Goal: Task Accomplishment & Management: Manage account settings

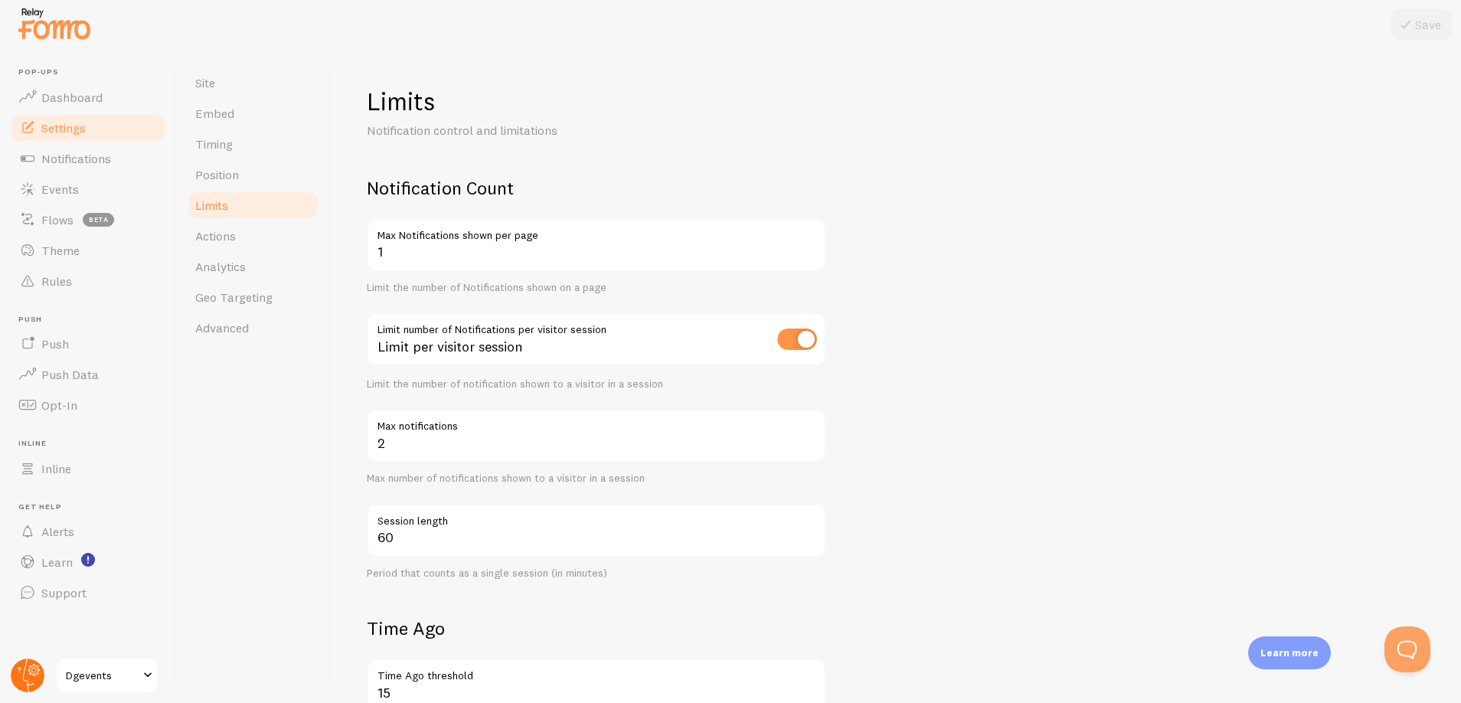
click at [35, 669] on icon at bounding box center [33, 670] width 5 height 5
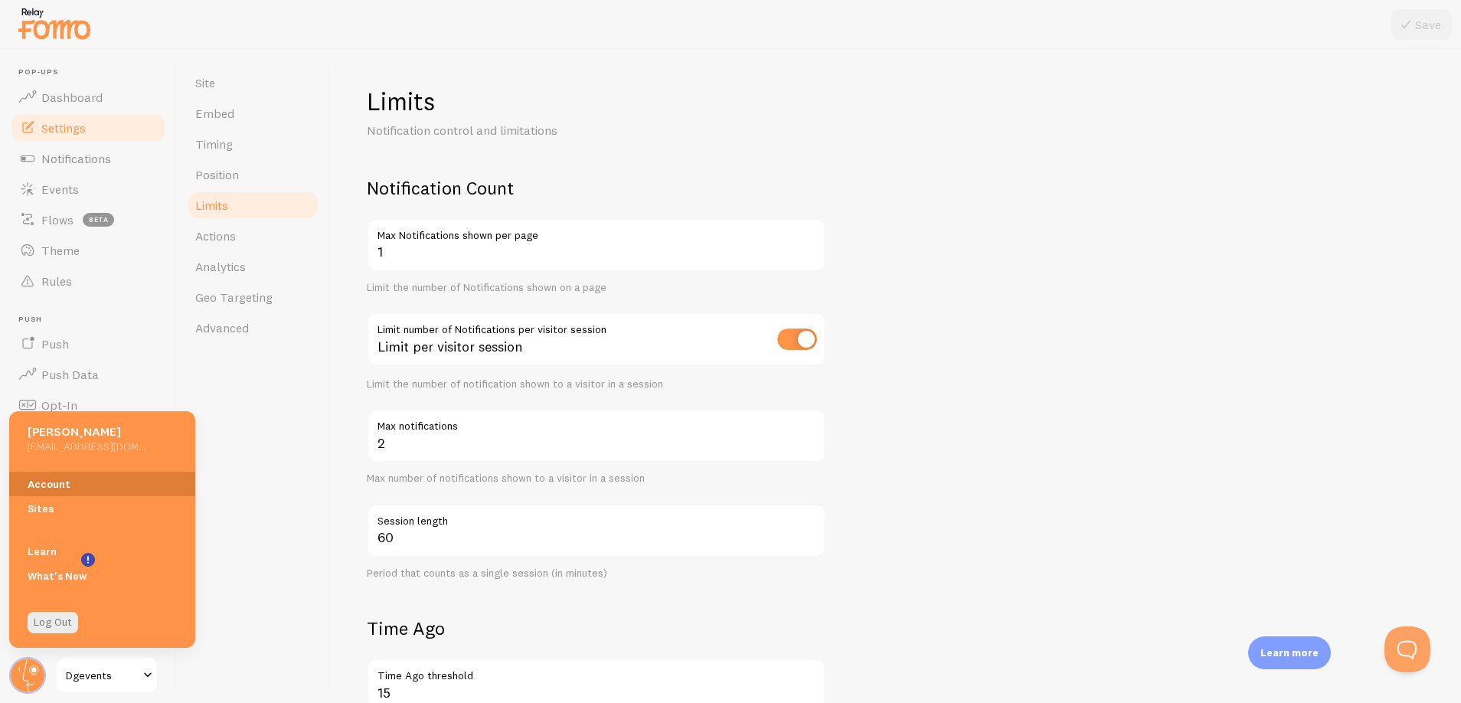
click at [57, 479] on link "Account" at bounding box center [102, 484] width 186 height 25
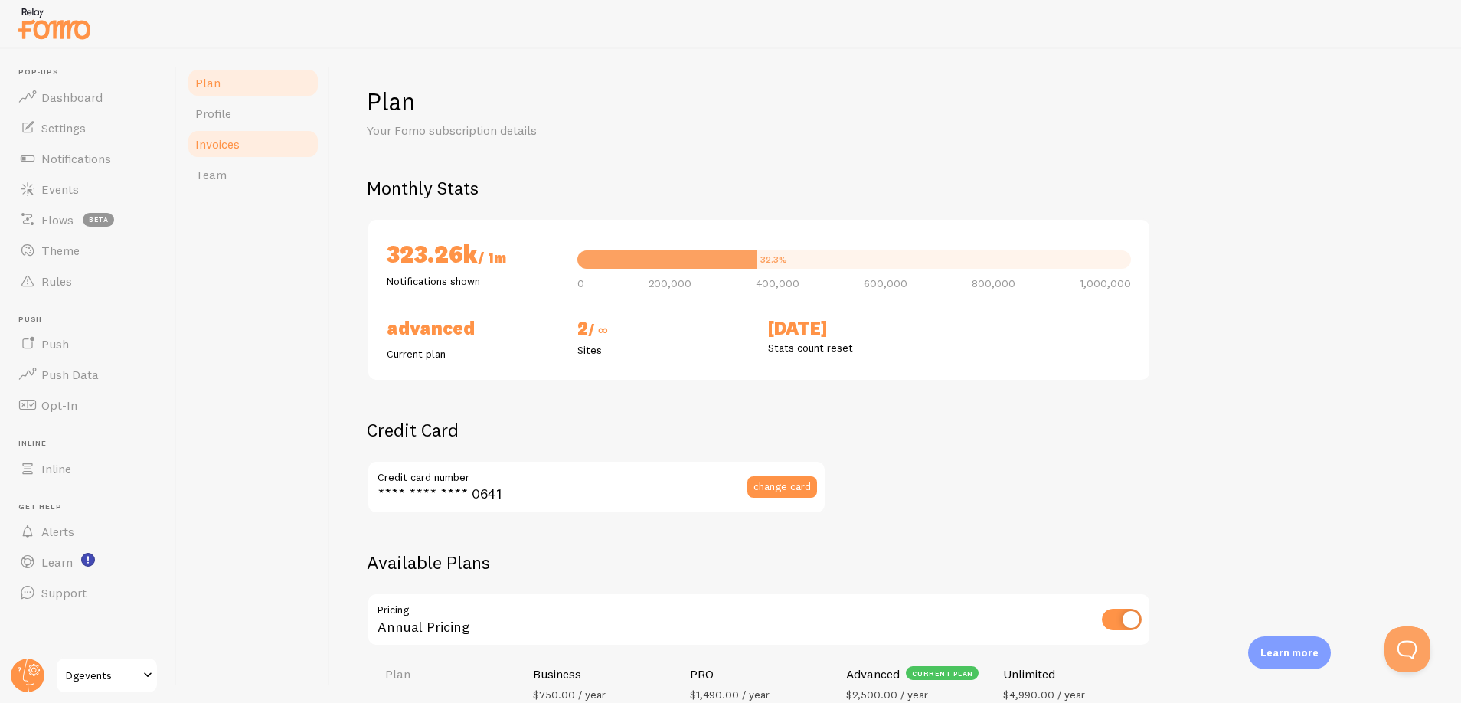
click at [246, 142] on link "Invoices" at bounding box center [253, 144] width 134 height 31
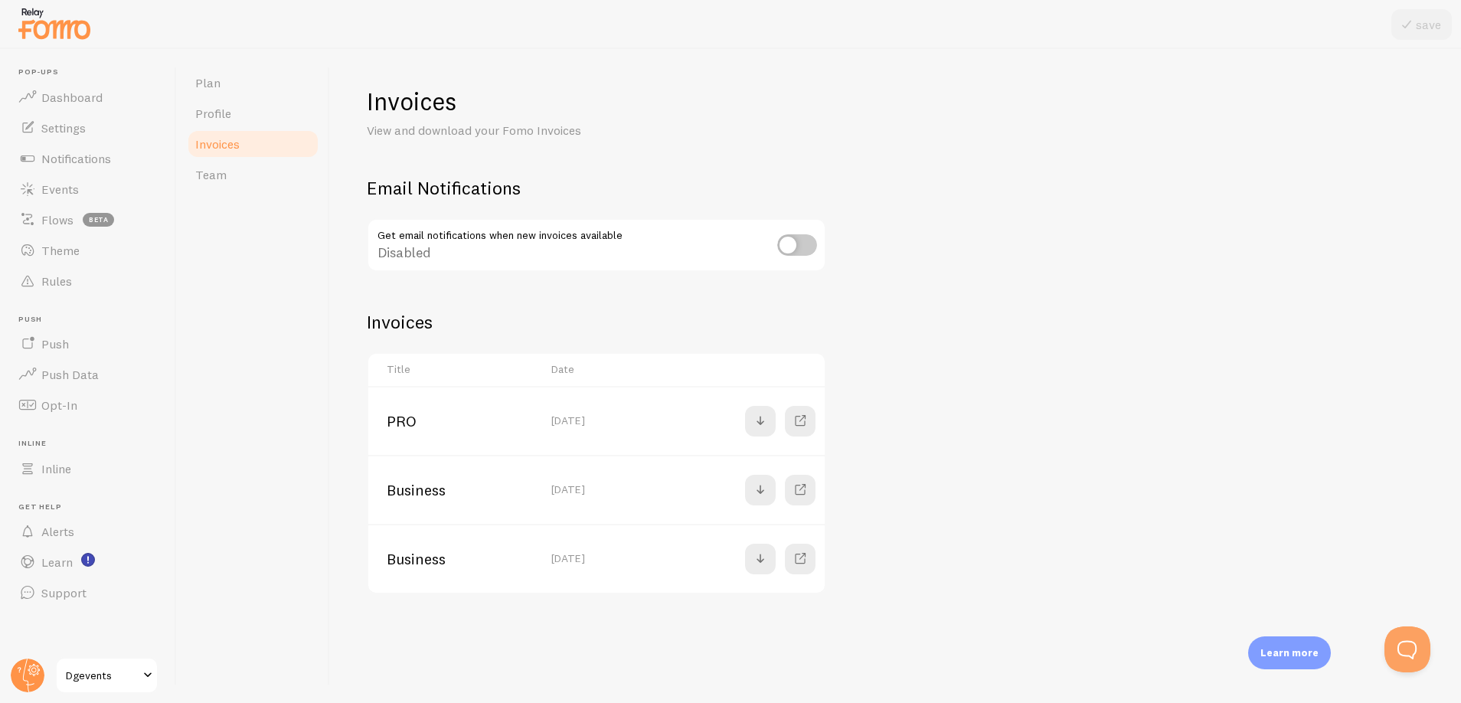
click at [990, 463] on div "Invoices View and download your Fomo Invoices Email Notifications Get email not…" at bounding box center [896, 340] width 1058 height 509
click at [889, 427] on div "Invoices View and download your Fomo Invoices Email Notifications Get email not…" at bounding box center [896, 340] width 1058 height 509
drag, startPoint x: 380, startPoint y: 320, endPoint x: 453, endPoint y: 322, distance: 73.5
click at [453, 322] on h2 "Invoices" at bounding box center [896, 322] width 1058 height 24
click at [970, 342] on div "Invoices View and download your Fomo Invoices Email Notifications Get email not…" at bounding box center [896, 340] width 1058 height 509
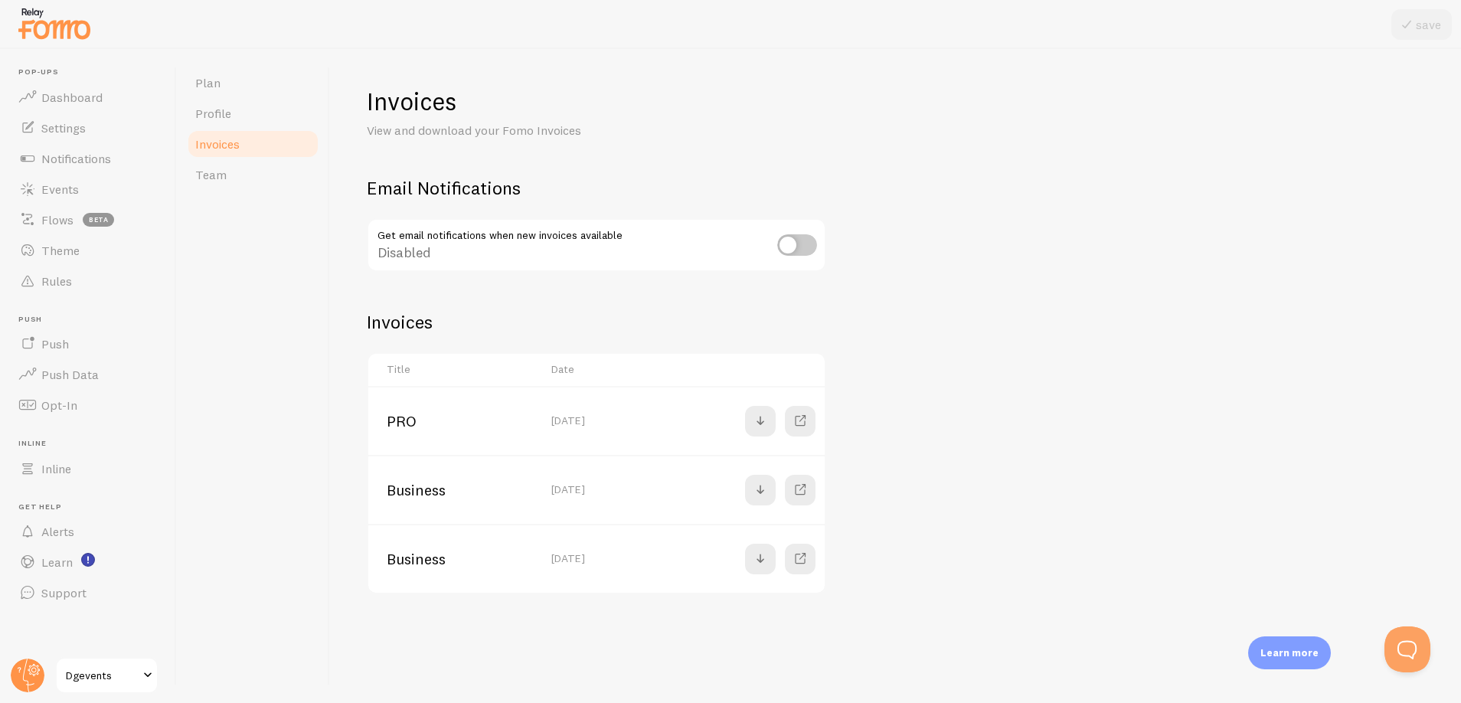
click at [885, 443] on div "Invoices View and download your Fomo Invoices Email Notifications Get email not…" at bounding box center [896, 340] width 1058 height 509
click at [797, 418] on span at bounding box center [800, 421] width 18 height 18
click at [240, 91] on link "Plan" at bounding box center [253, 82] width 134 height 31
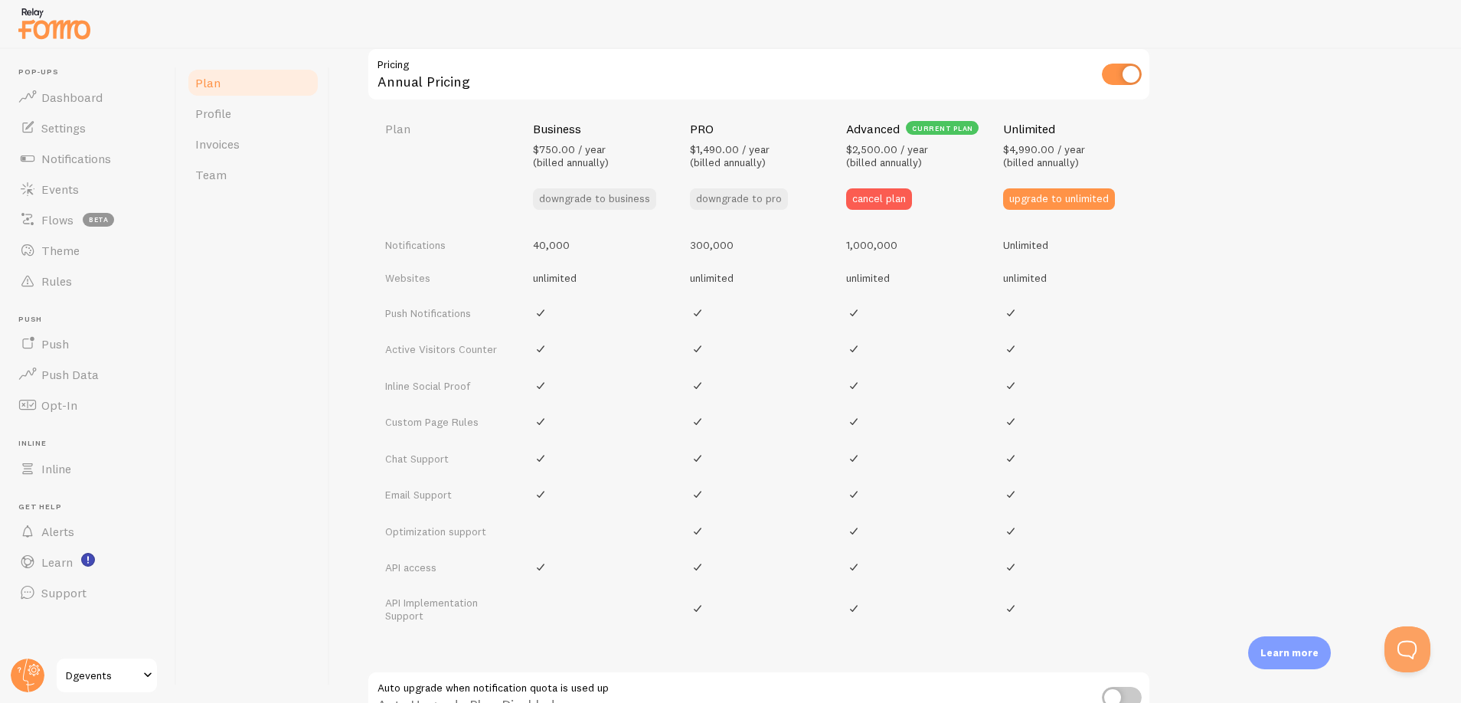
scroll to position [430, 0]
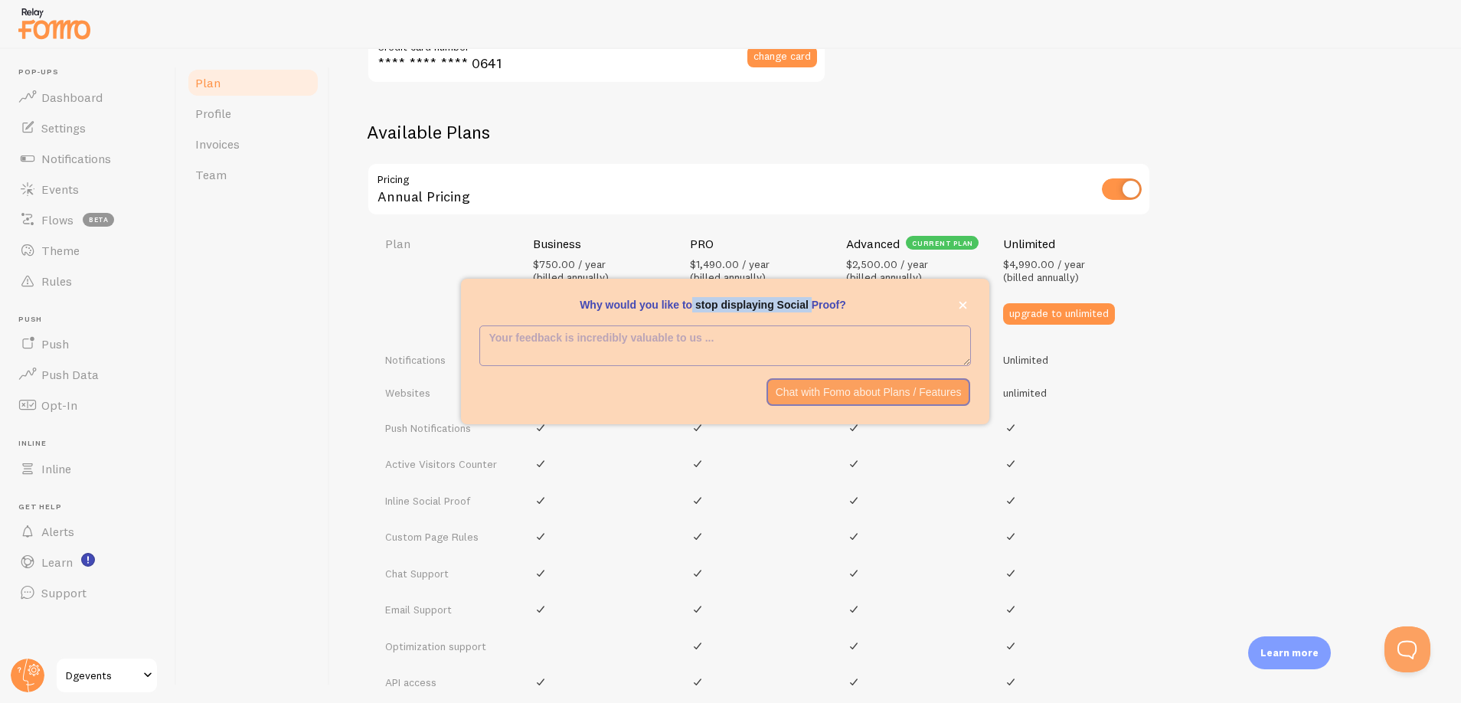
drag, startPoint x: 689, startPoint y: 301, endPoint x: 813, endPoint y: 306, distance: 123.4
click at [813, 306] on p "Why would you like to stop displaying Social Proof?" at bounding box center [725, 304] width 492 height 15
drag, startPoint x: 813, startPoint y: 306, endPoint x: 662, endPoint y: 182, distance: 194.9
click at [662, 182] on div "Annual Pricing" at bounding box center [759, 190] width 784 height 56
click at [961, 307] on icon "close," at bounding box center [963, 306] width 8 height 8
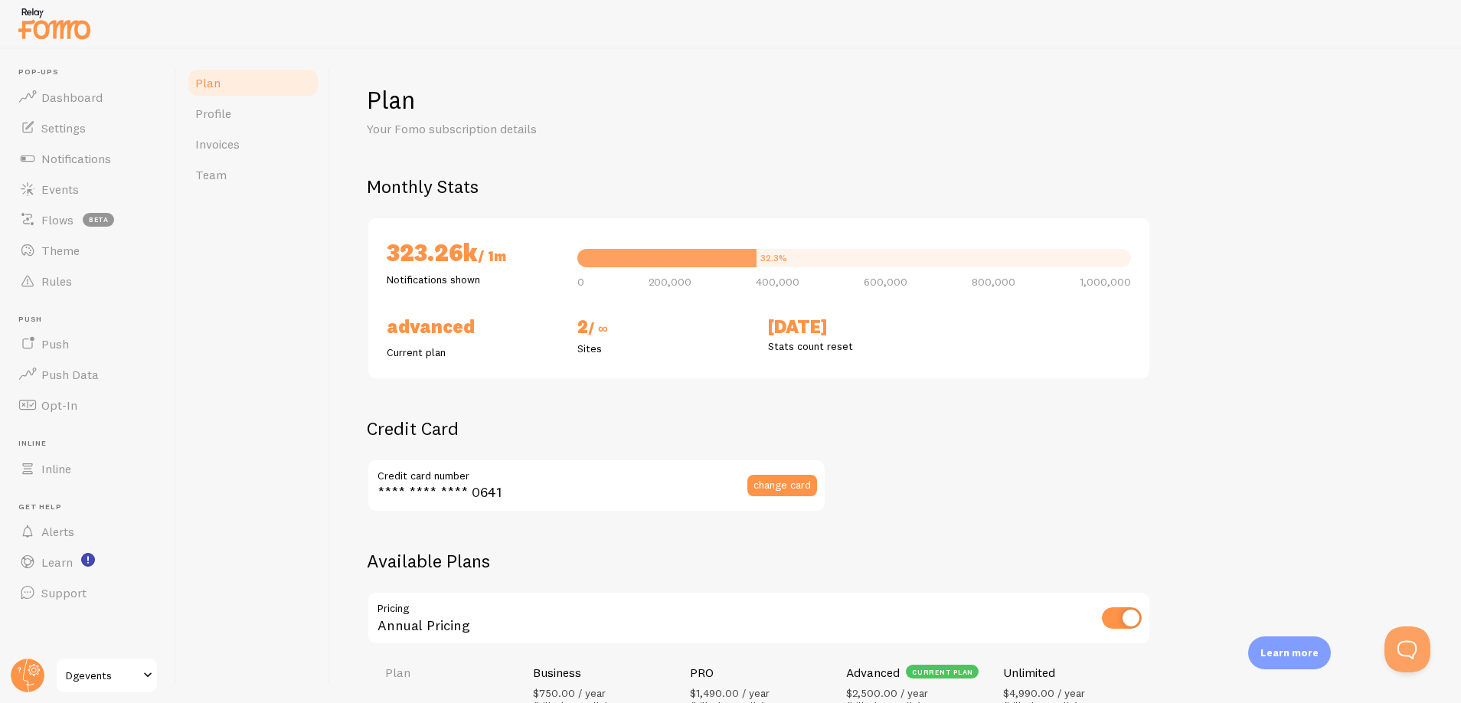
scroll to position [0, 0]
click at [246, 153] on link "Invoices" at bounding box center [253, 144] width 134 height 31
